Goal: Information Seeking & Learning: Learn about a topic

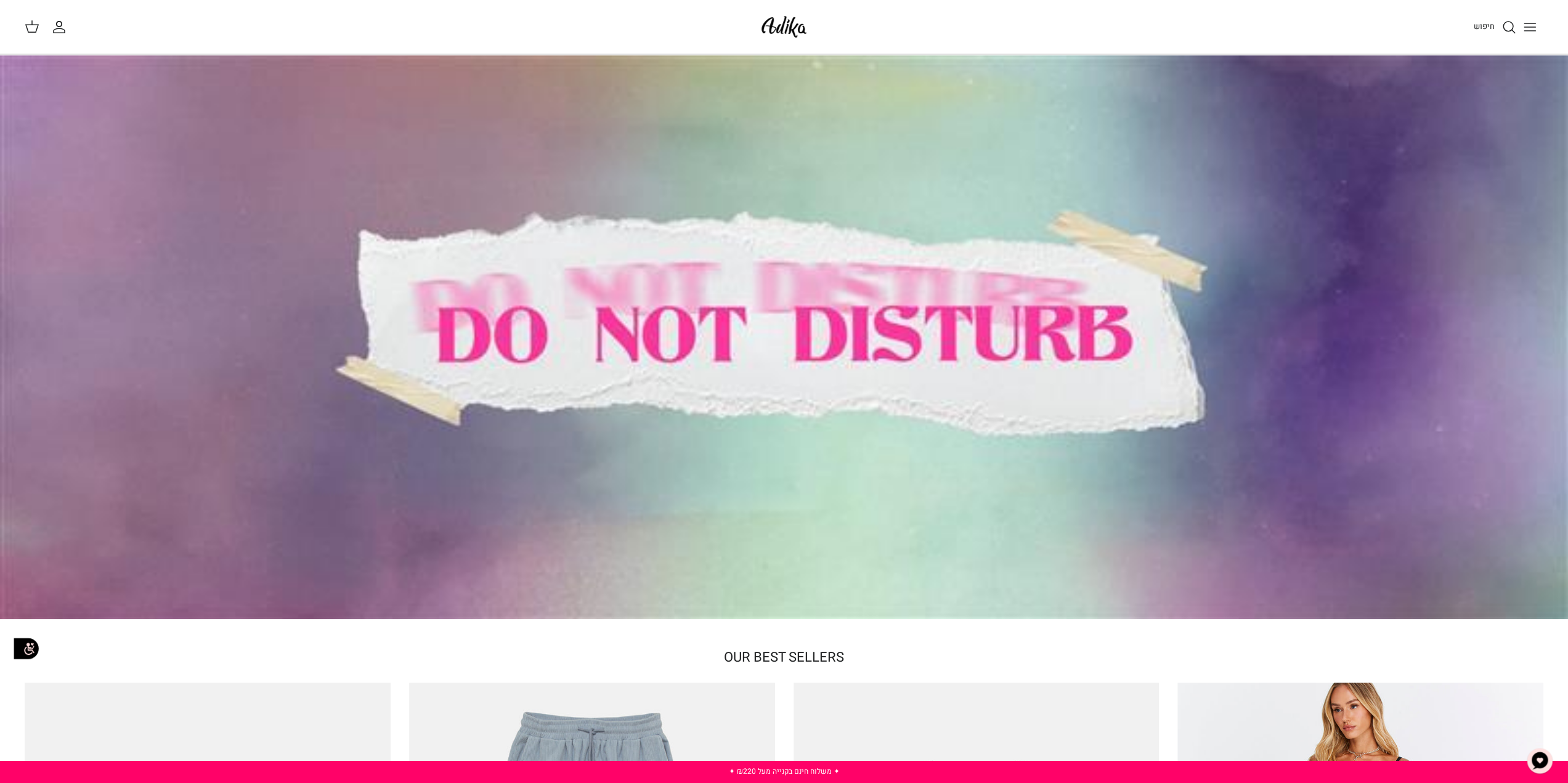
click at [775, 27] on img at bounding box center [784, 27] width 52 height 29
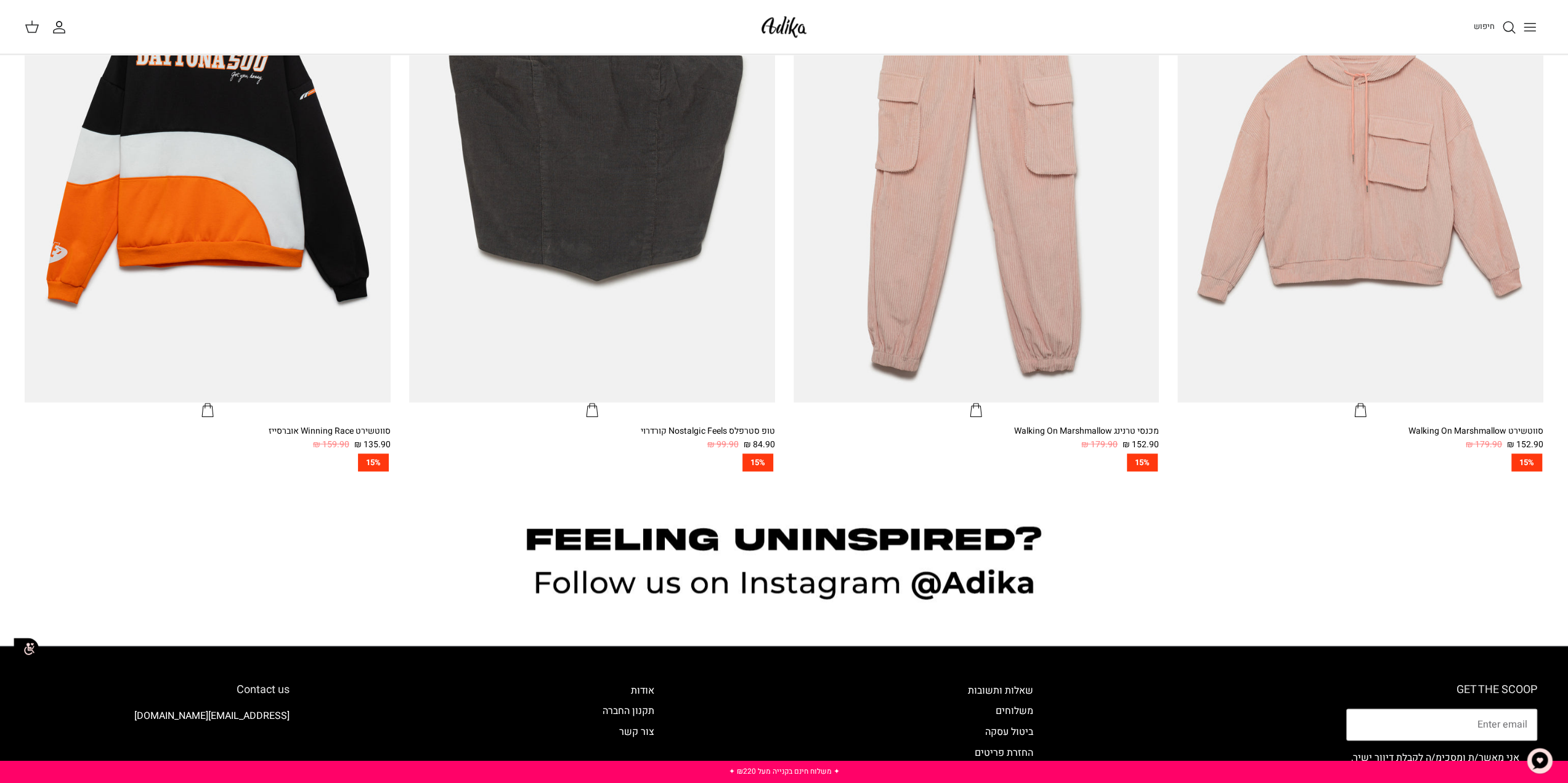
scroll to position [1594, 0]
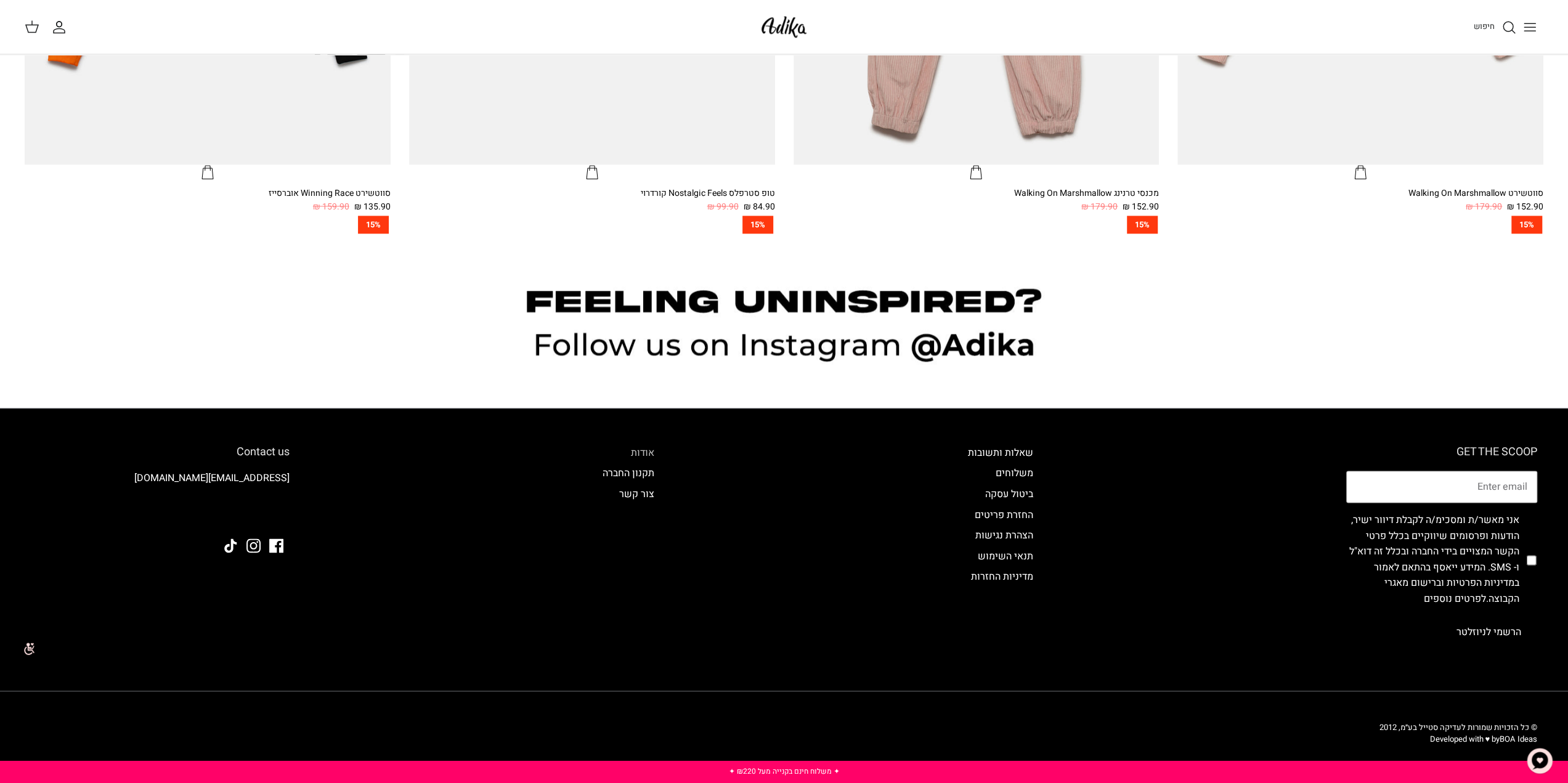
click at [650, 450] on link "אודות" at bounding box center [642, 452] width 24 height 15
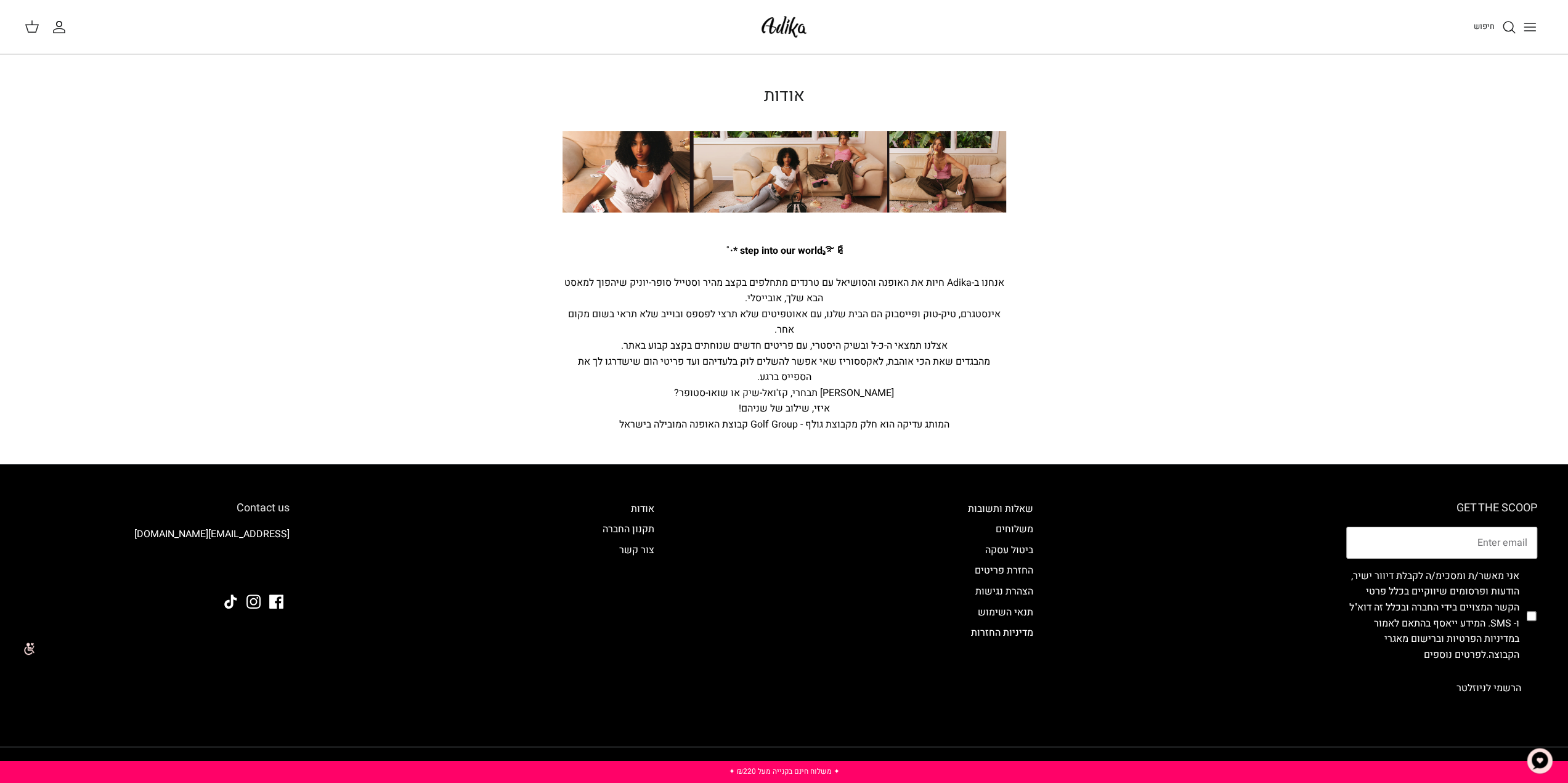
click at [781, 28] on img at bounding box center [784, 27] width 52 height 29
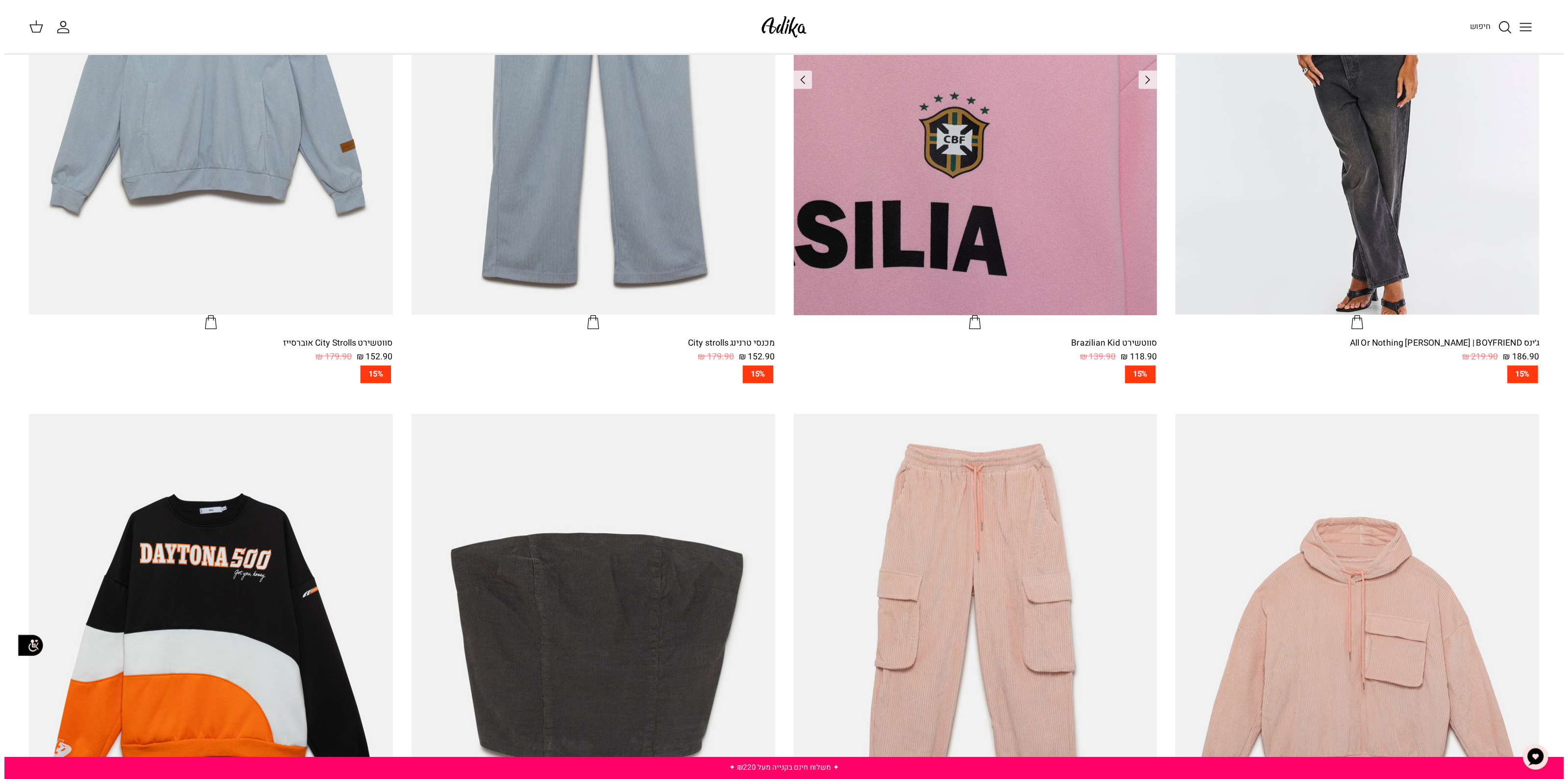
scroll to position [736, 0]
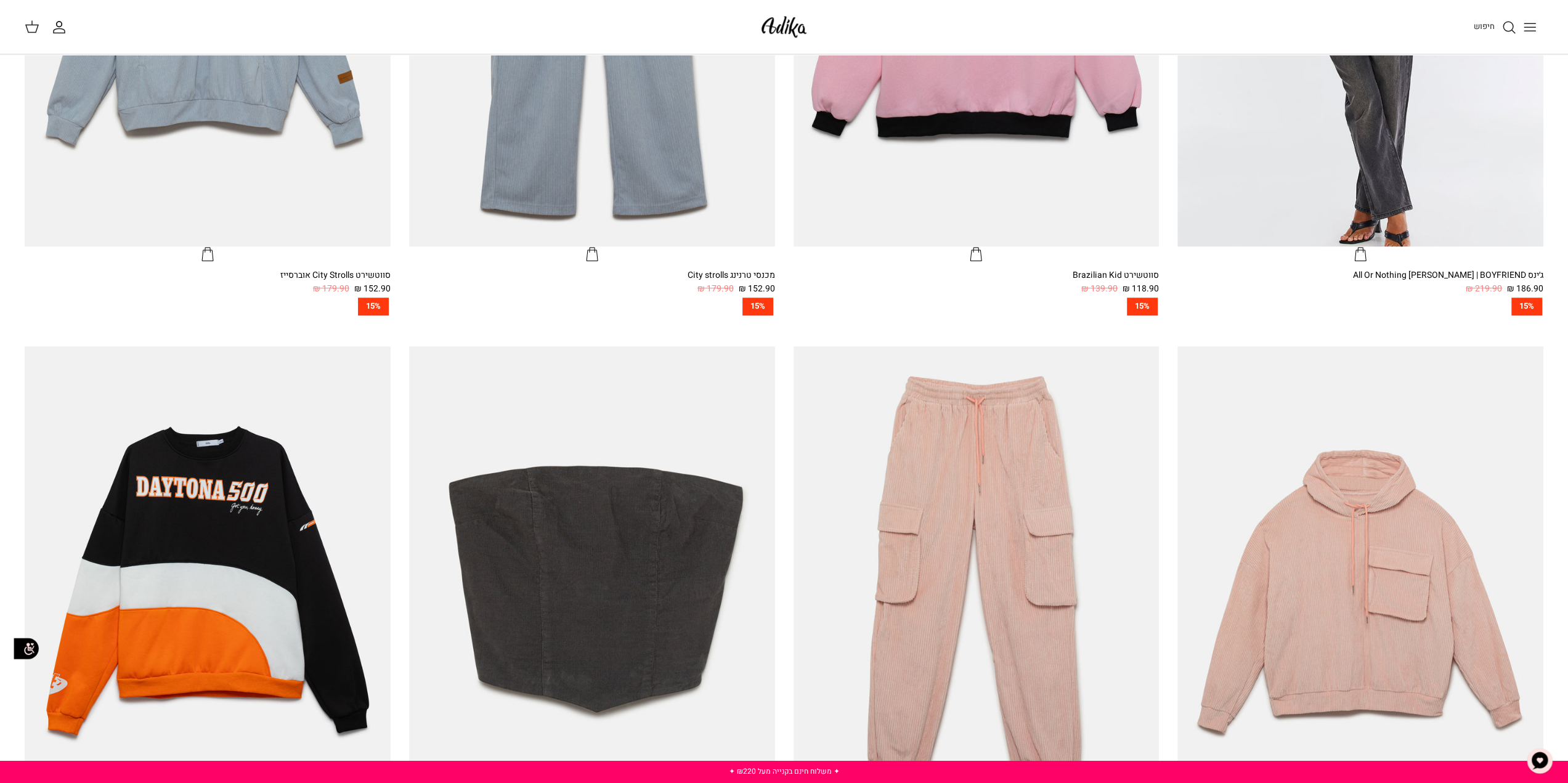
click at [1535, 24] on icon "Toggle menu" at bounding box center [1529, 27] width 15 height 15
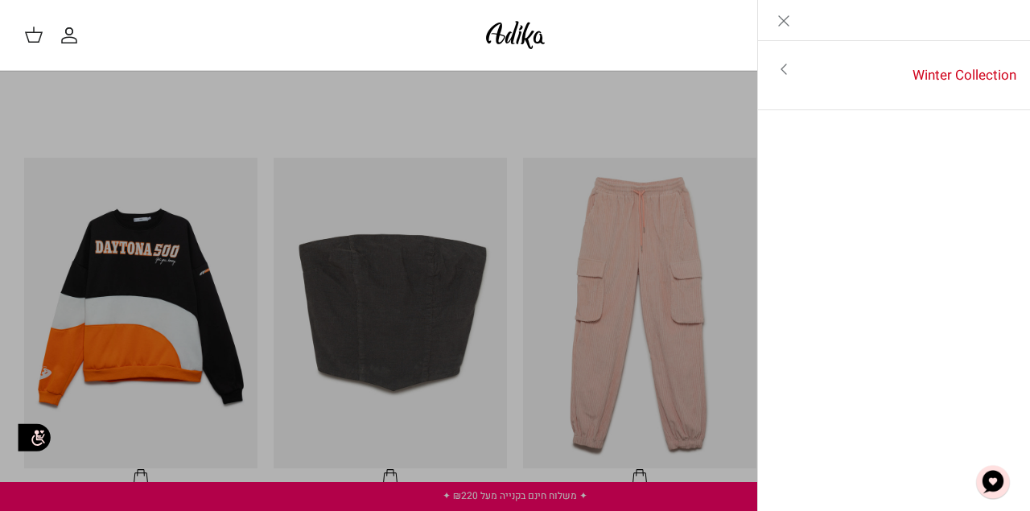
scroll to position [842, 0]
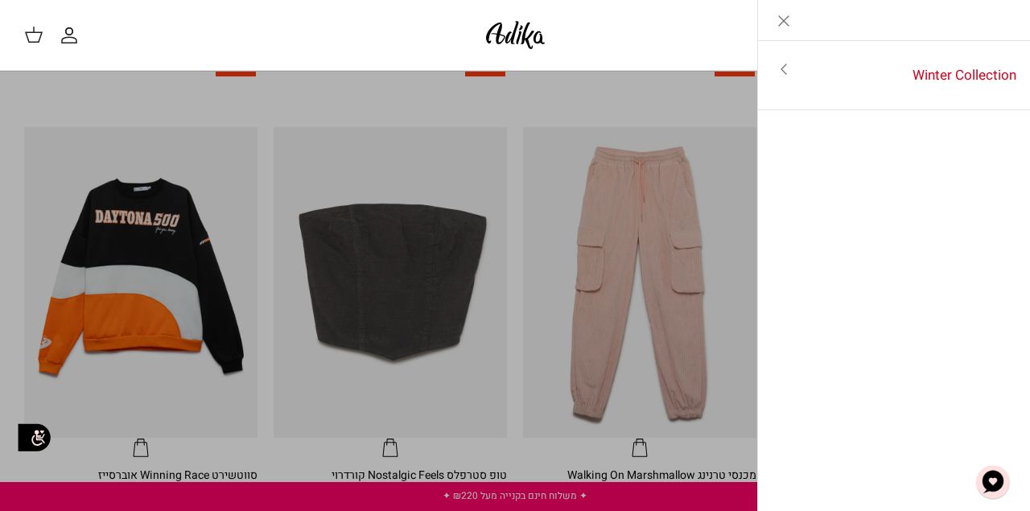
click at [785, 73] on icon "Toggle menu" at bounding box center [783, 69] width 19 height 19
click at [784, 25] on icon "Close" at bounding box center [783, 20] width 19 height 19
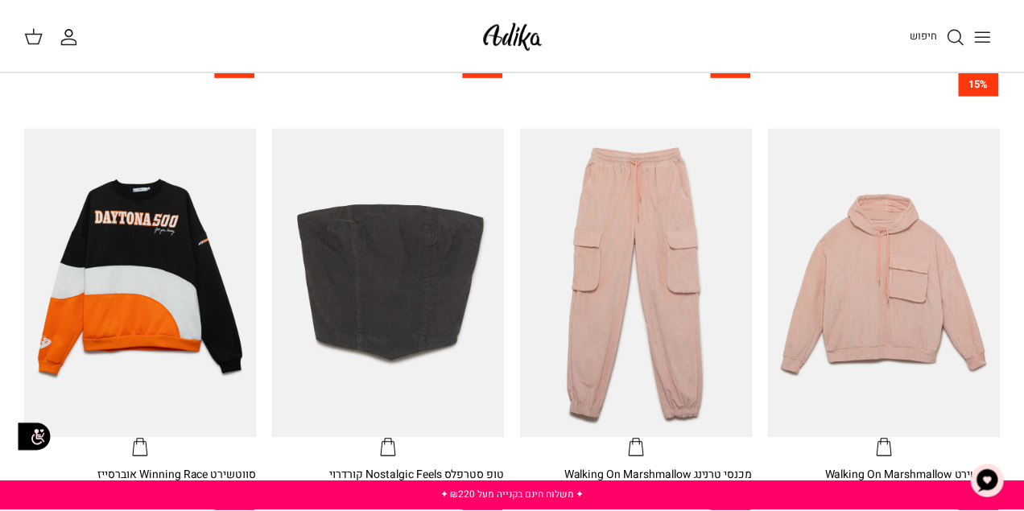
scroll to position [840, 0]
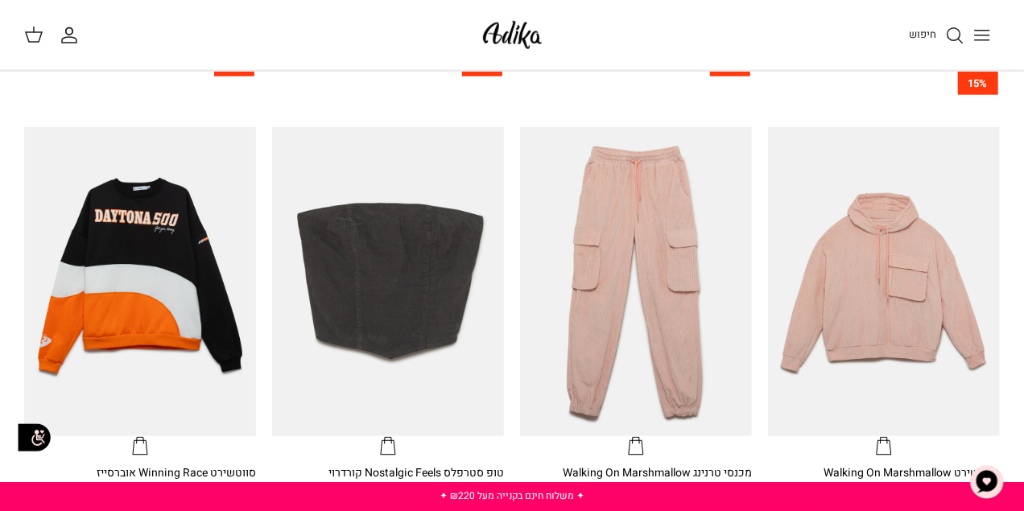
click at [990, 31] on icon "Toggle menu" at bounding box center [981, 35] width 19 height 19
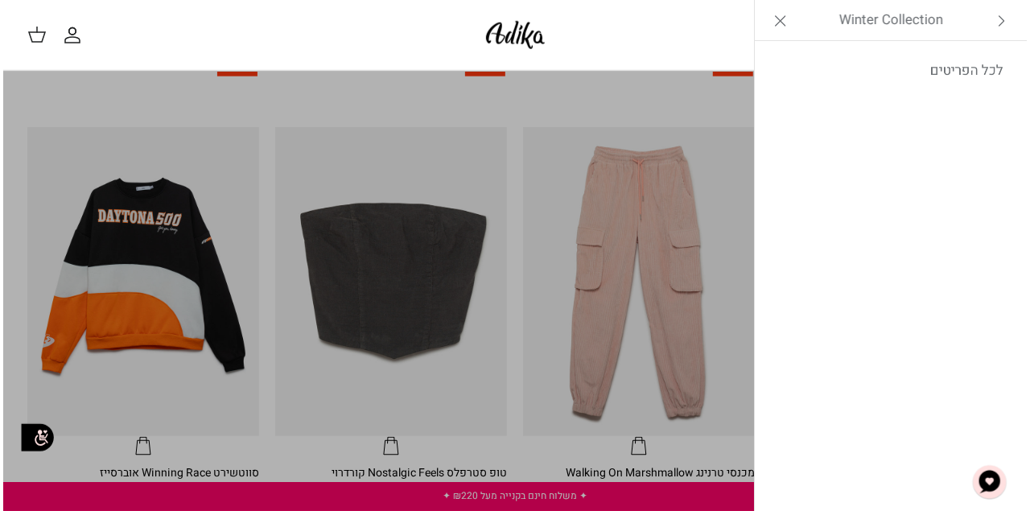
scroll to position [842, 0]
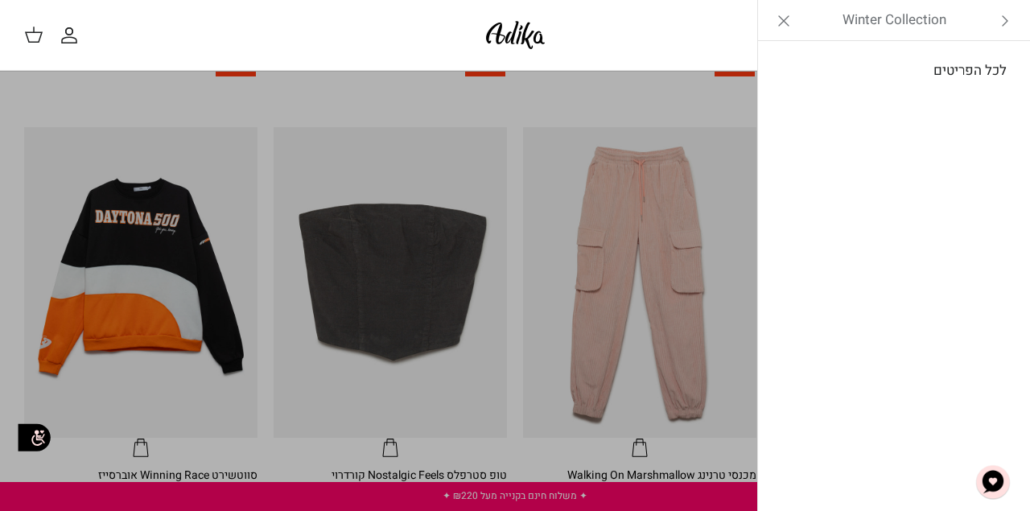
click at [980, 68] on link "לכל הפריטים" at bounding box center [894, 71] width 257 height 40
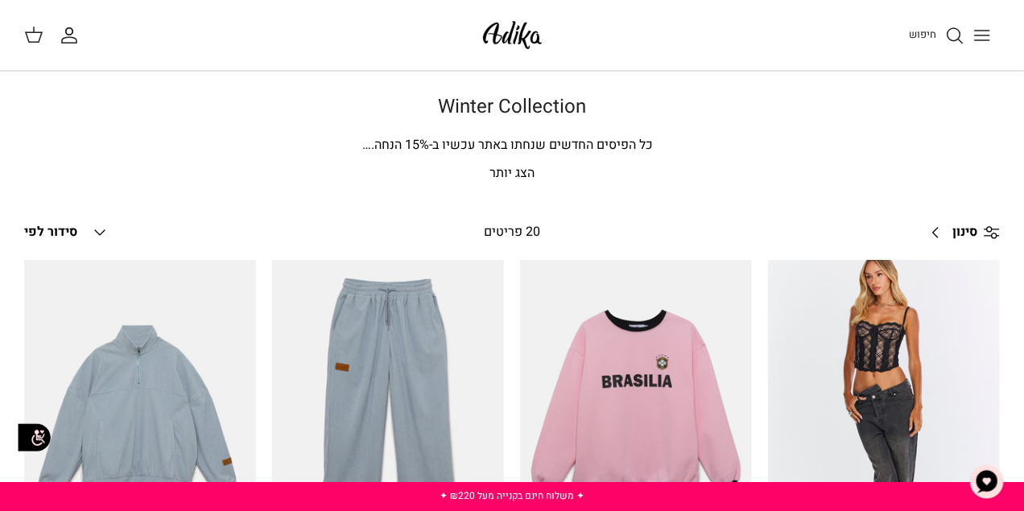
click at [35, 37] on icon at bounding box center [33, 34] width 19 height 19
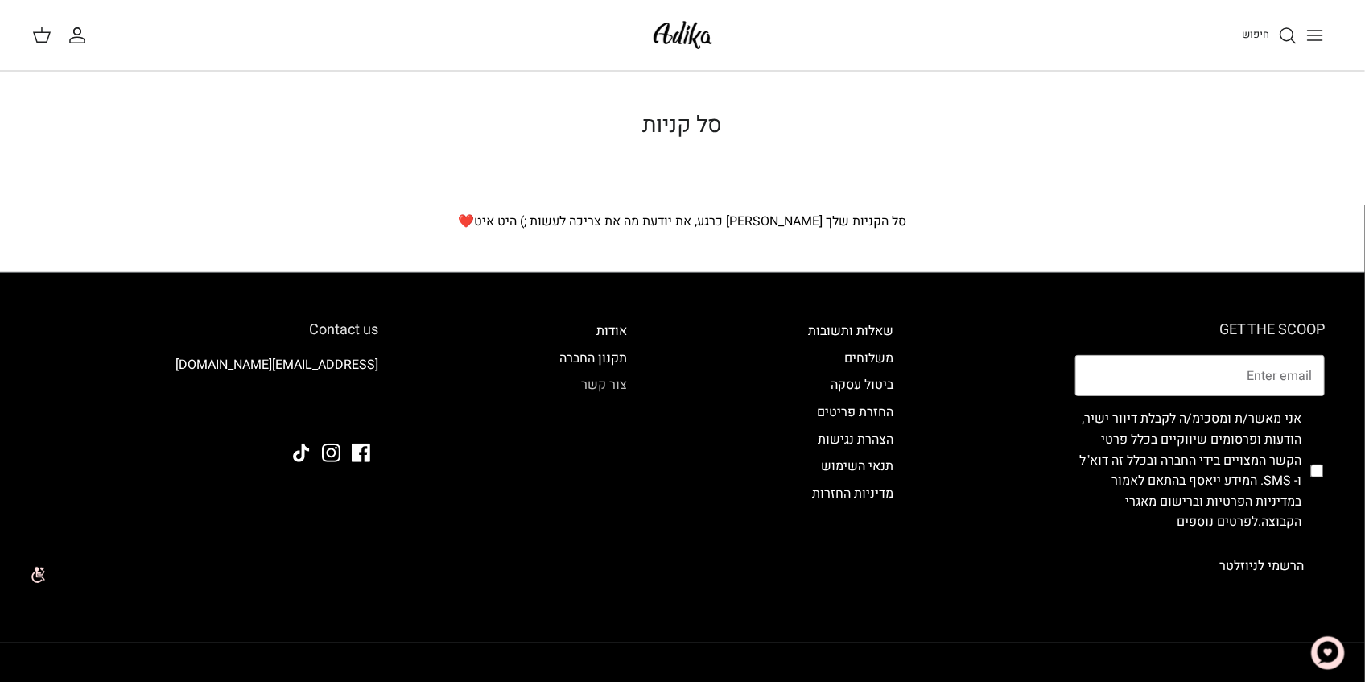
click at [617, 382] on link "צור קשר" at bounding box center [604, 384] width 46 height 19
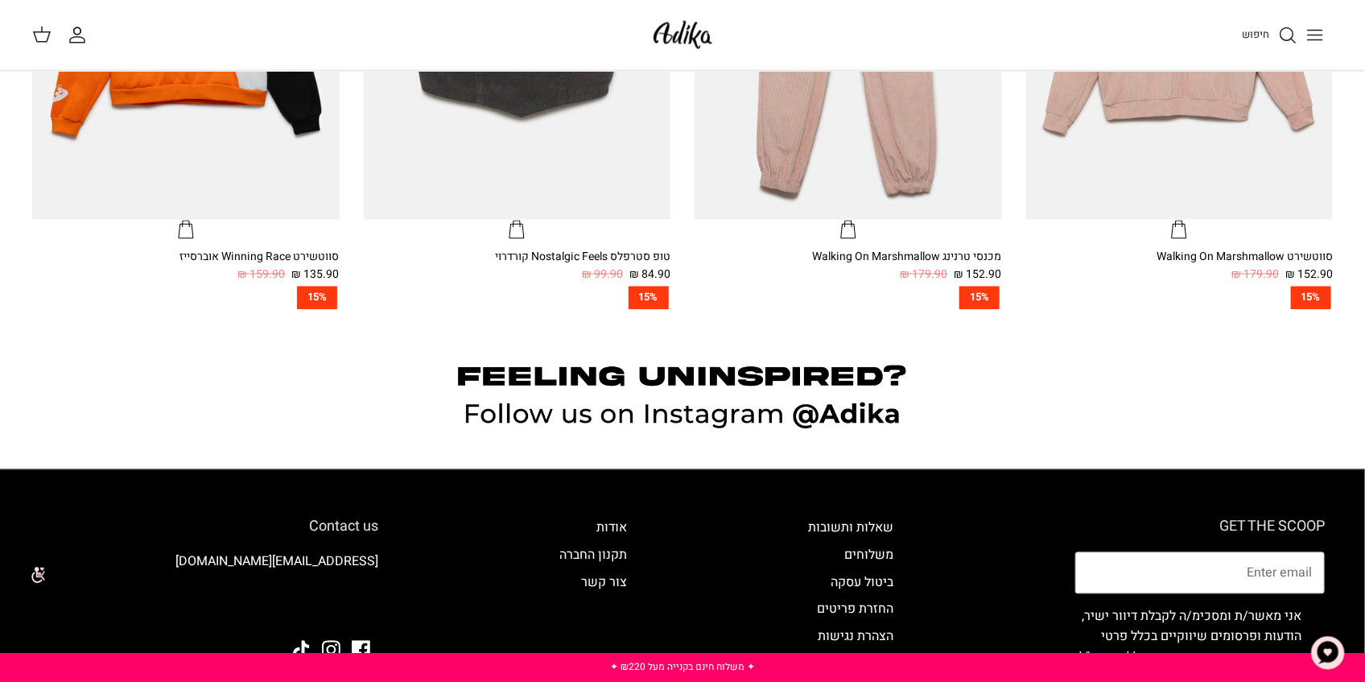
scroll to position [1449, 0]
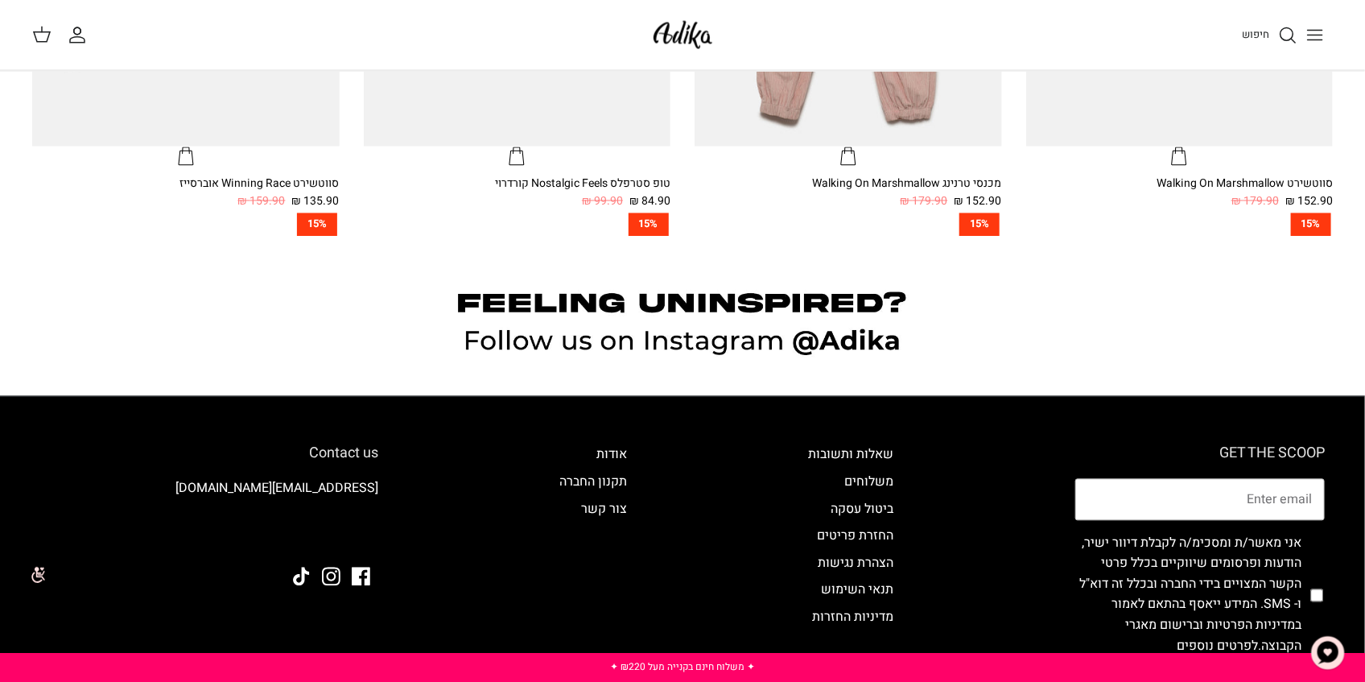
click at [1316, 595] on input "checkbox" at bounding box center [1317, 595] width 13 height 148
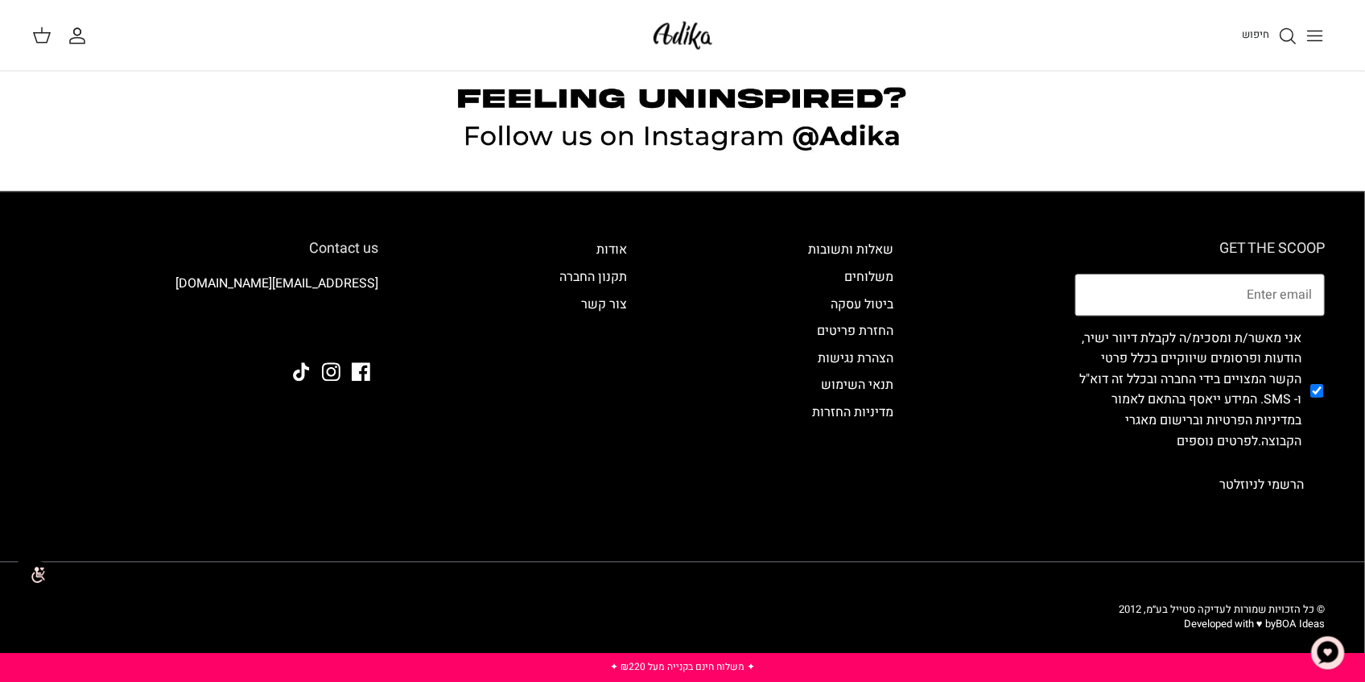
scroll to position [1546, 0]
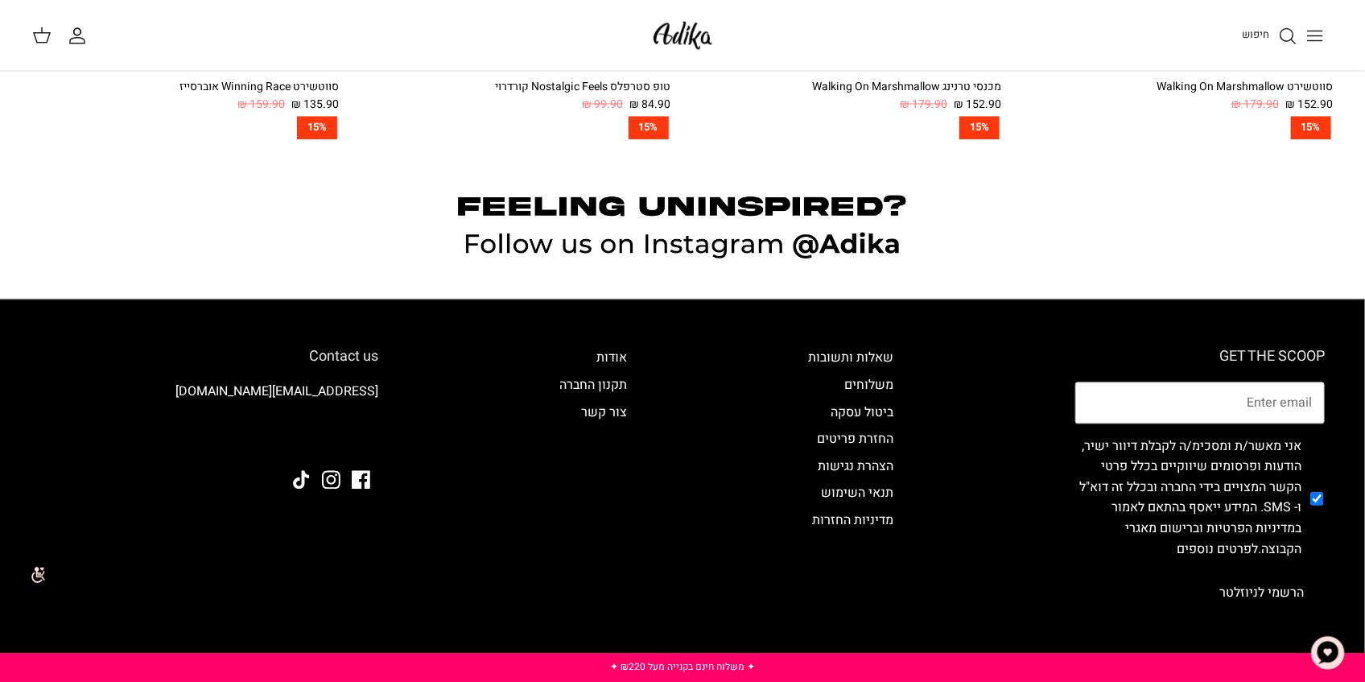
click at [1320, 492] on input "checkbox" at bounding box center [1317, 497] width 13 height 148
checkbox input "false"
click at [863, 358] on link "שאלות ותשובות" at bounding box center [851, 357] width 85 height 19
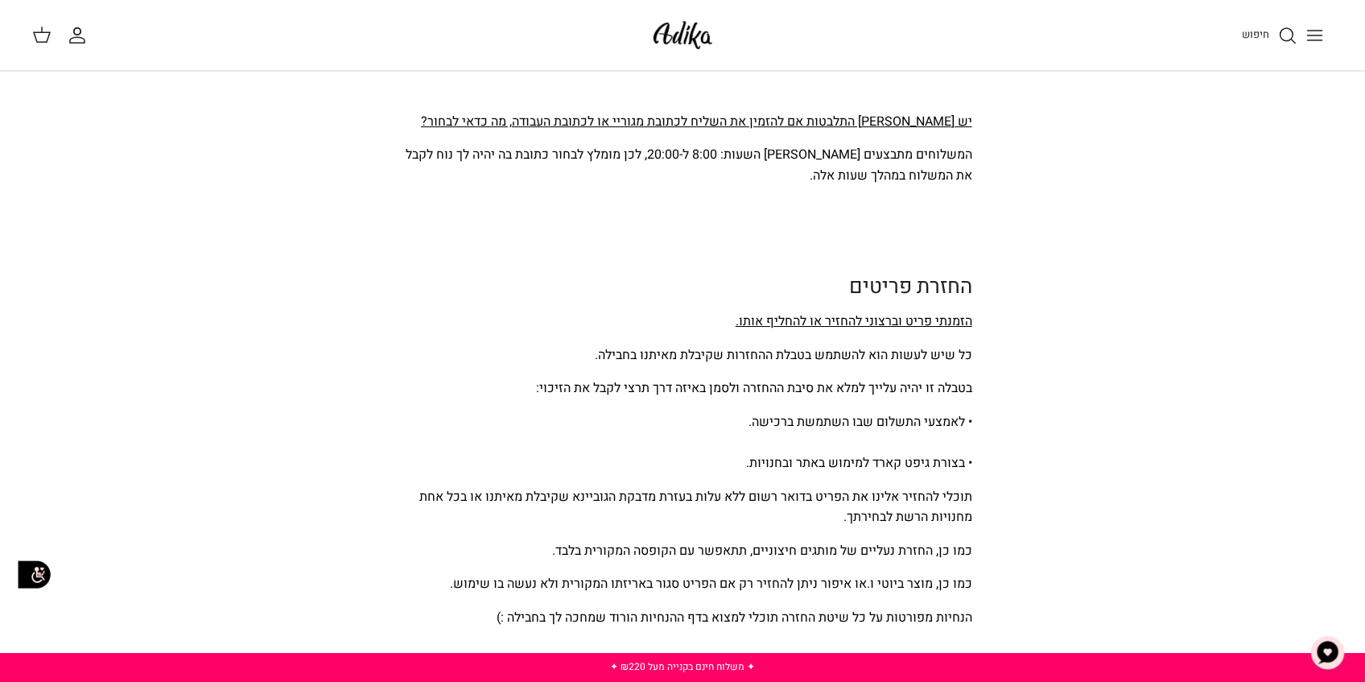
scroll to position [3059, 0]
